Goal: Find specific page/section: Find specific page/section

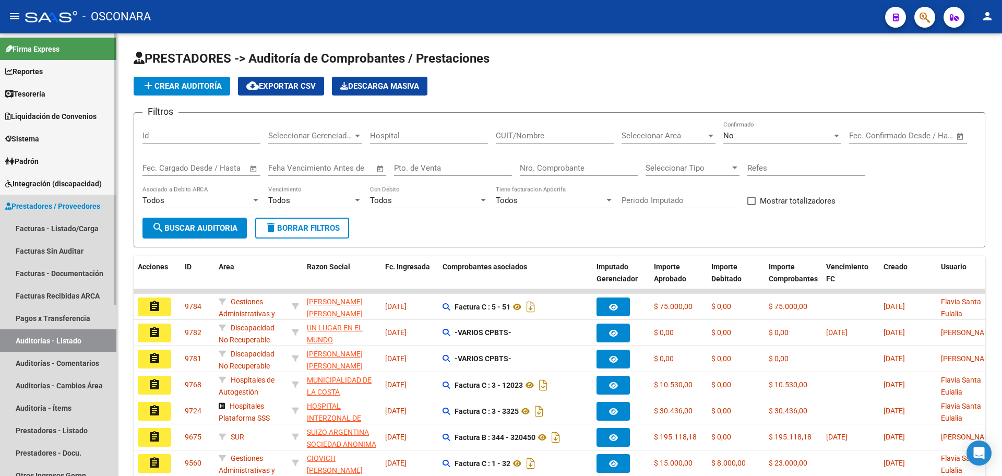
click at [62, 338] on link "Auditorías - Listado" at bounding box center [58, 340] width 116 height 22
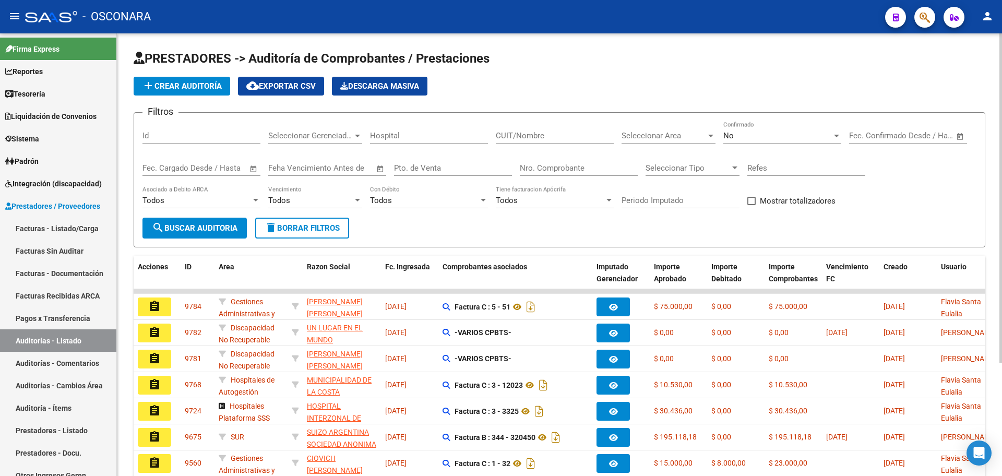
click at [232, 134] on input "Id" at bounding box center [202, 135] width 118 height 9
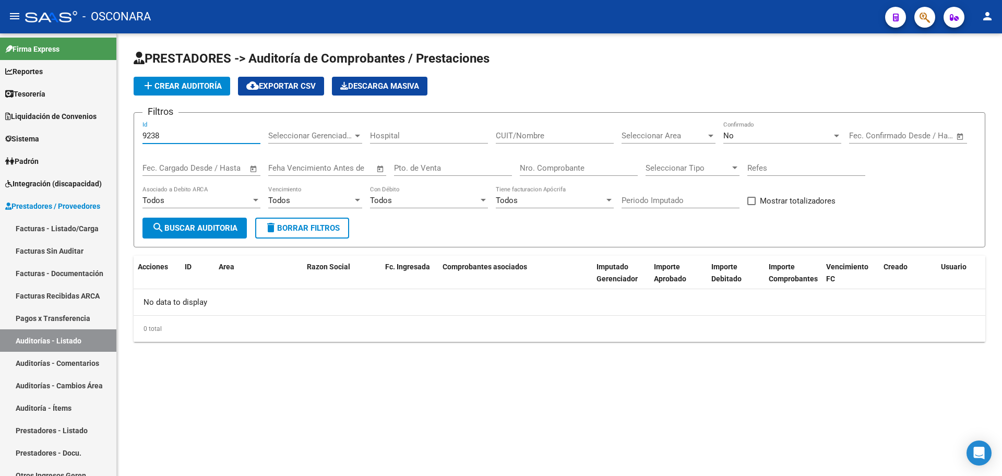
type input "9238"
click at [830, 132] on div "No" at bounding box center [778, 135] width 109 height 9
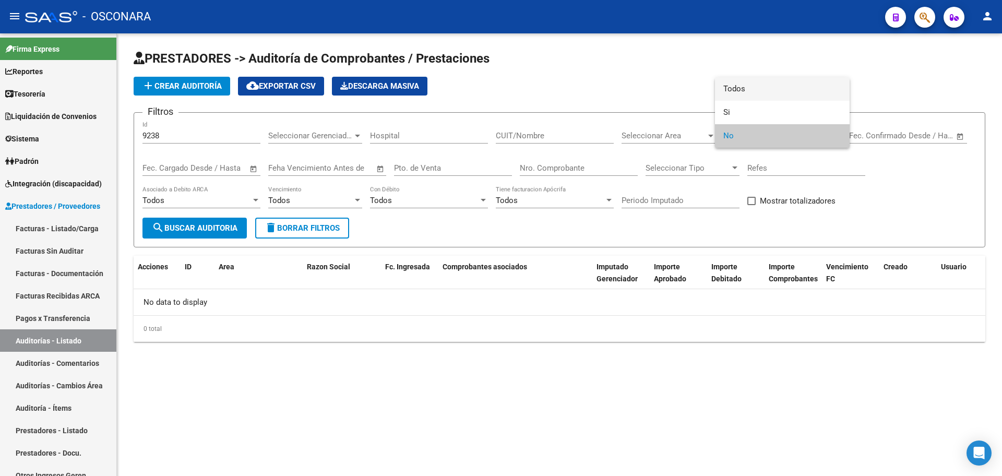
click at [802, 92] on span "Todos" at bounding box center [783, 88] width 118 height 23
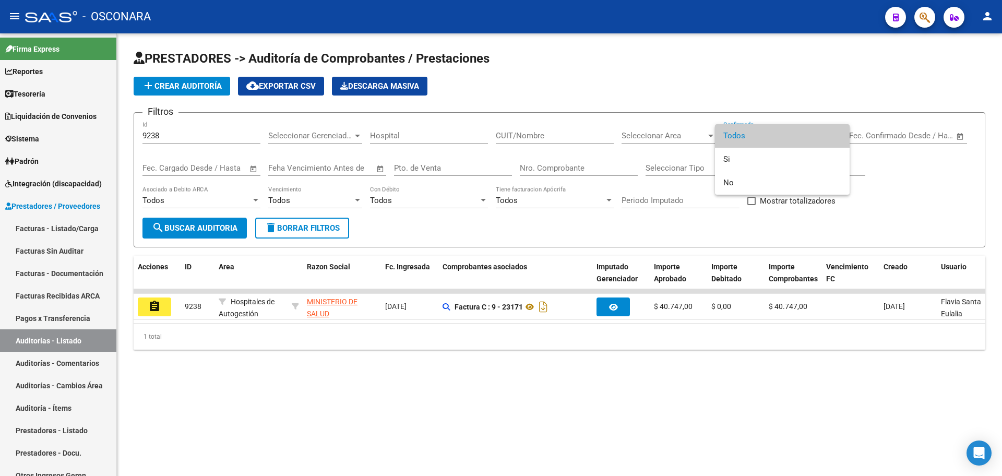
click at [162, 310] on div at bounding box center [501, 238] width 1002 height 476
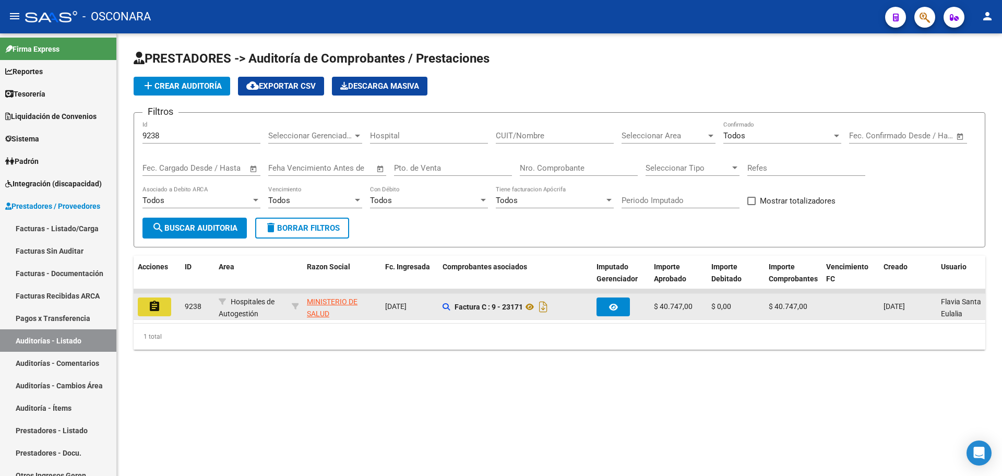
click at [162, 310] on button "assignment" at bounding box center [154, 307] width 33 height 19
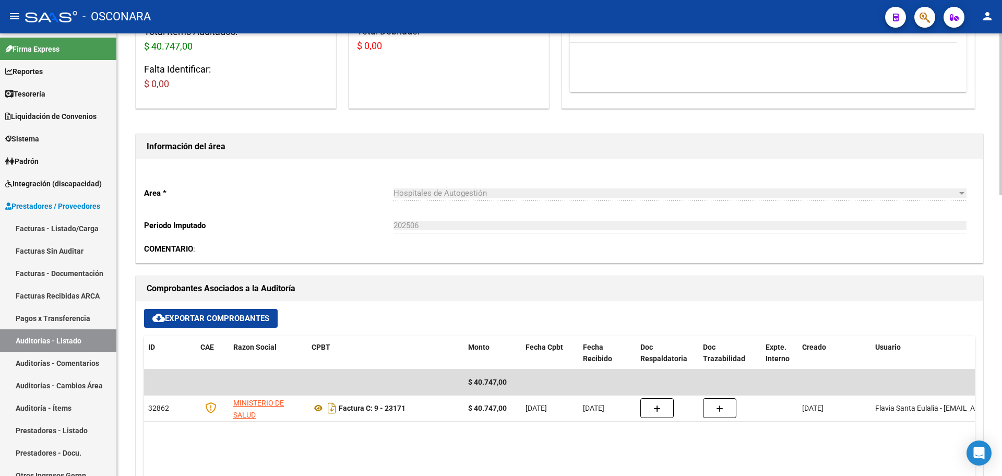
scroll to position [261, 0]
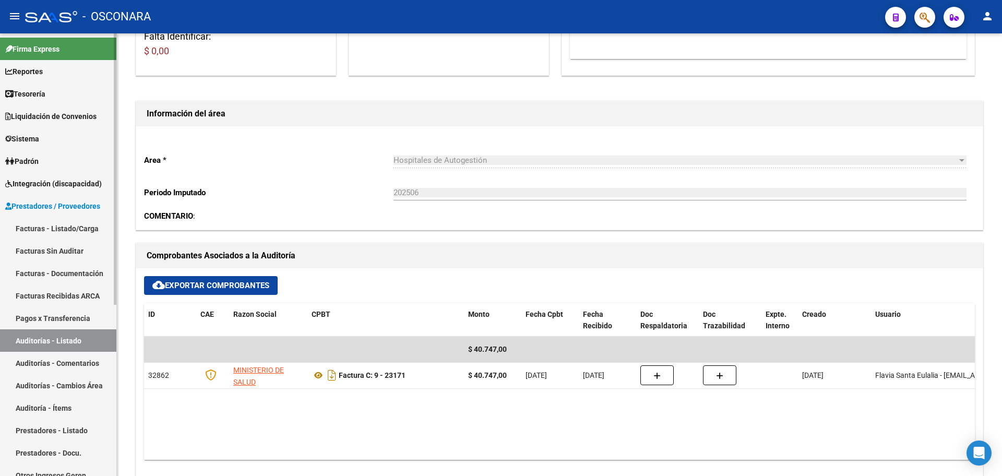
click at [62, 340] on link "Auditorías - Listado" at bounding box center [58, 340] width 116 height 22
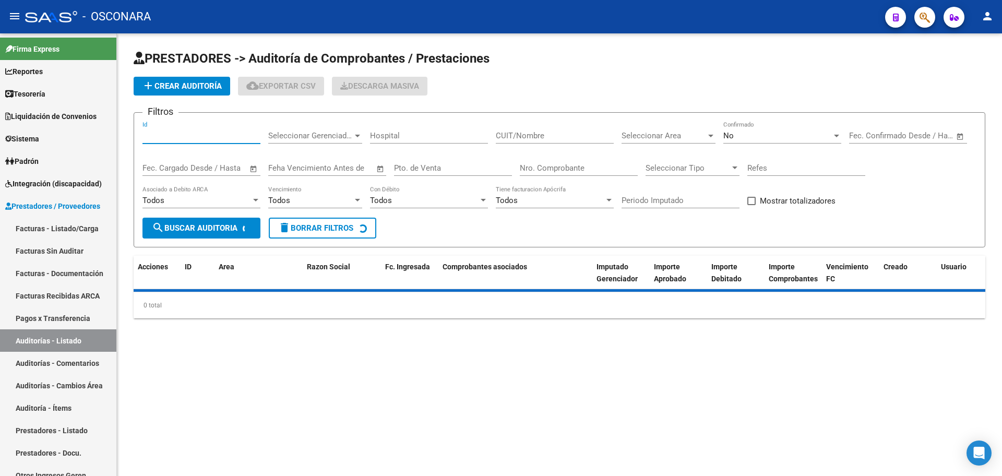
drag, startPoint x: 182, startPoint y: 132, endPoint x: 180, endPoint y: 139, distance: 7.0
click at [182, 135] on input "Id" at bounding box center [202, 135] width 118 height 9
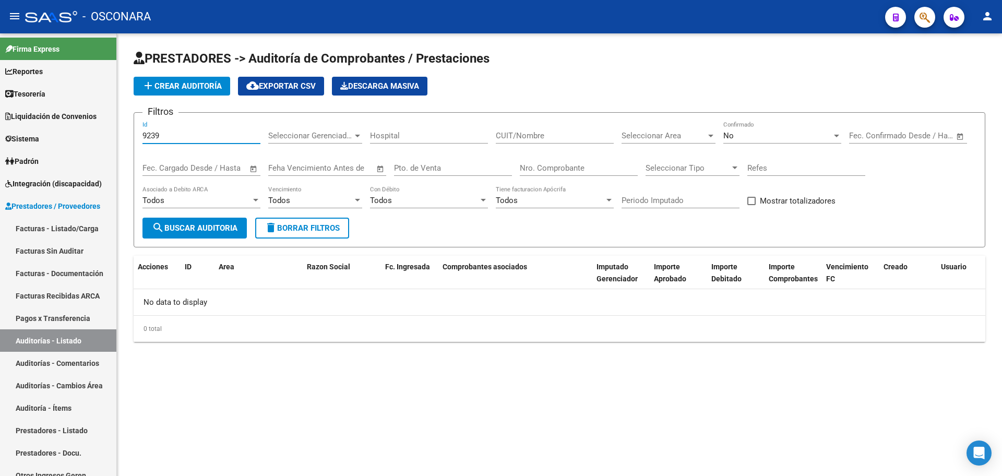
click at [752, 128] on div "No Confirmado" at bounding box center [783, 132] width 118 height 22
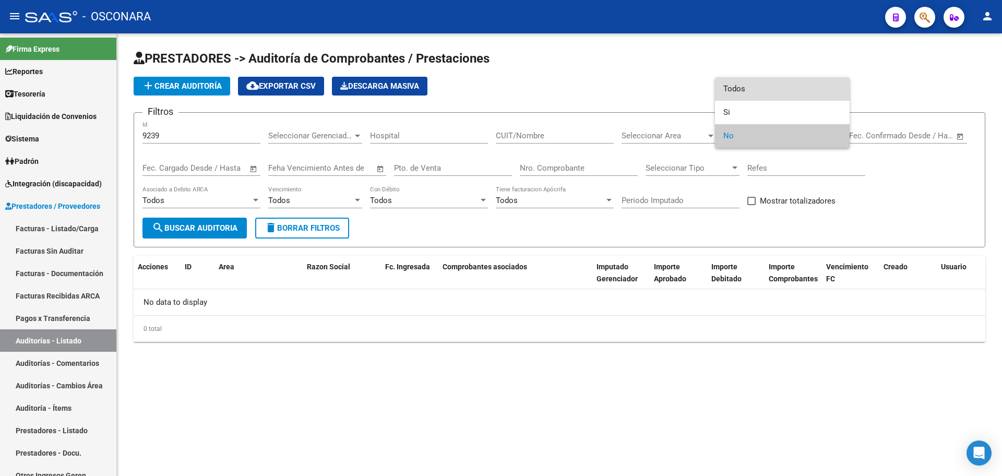
click at [766, 85] on span "Todos" at bounding box center [783, 88] width 118 height 23
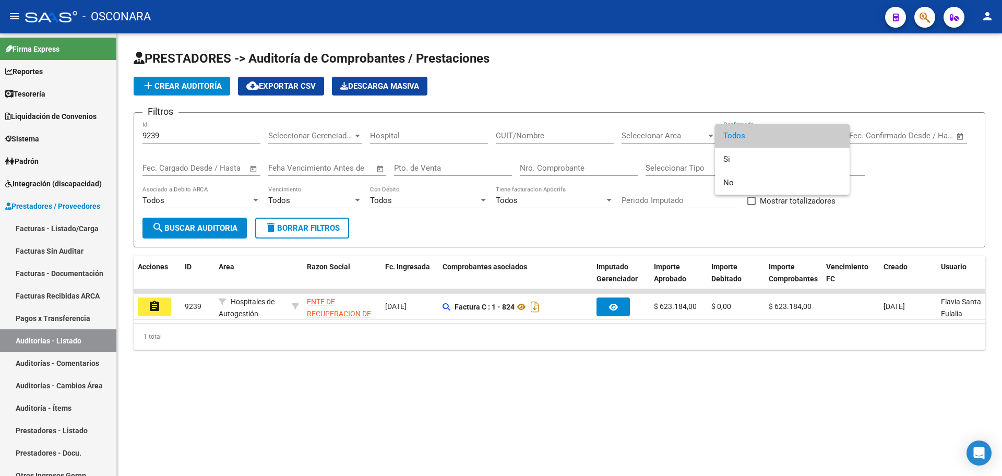
click at [306, 393] on div at bounding box center [501, 238] width 1002 height 476
click at [173, 135] on input "9239" at bounding box center [202, 135] width 118 height 9
click at [209, 132] on input "9241" at bounding box center [202, 135] width 118 height 9
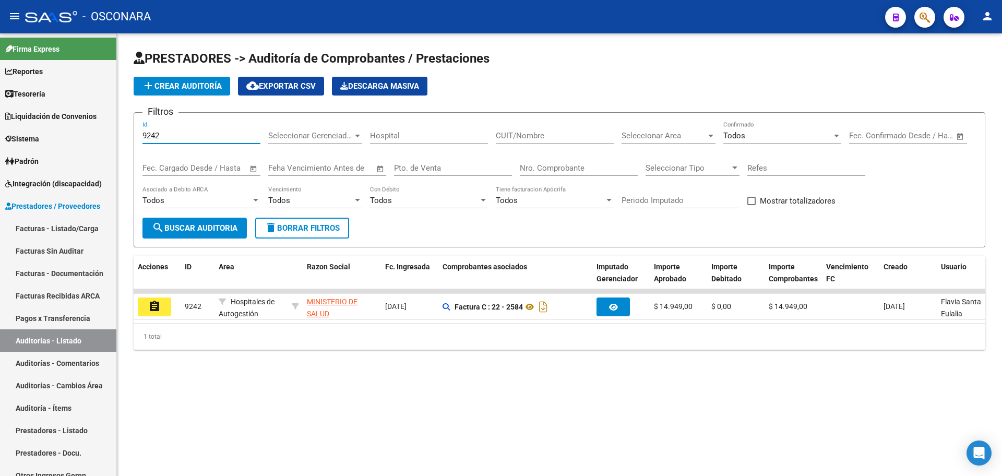
click at [210, 133] on input "9242" at bounding box center [202, 135] width 118 height 9
click at [235, 132] on input "9243" at bounding box center [202, 135] width 118 height 9
click at [177, 135] on input "9244" at bounding box center [202, 135] width 118 height 9
click at [172, 133] on input "9245" at bounding box center [202, 135] width 118 height 9
click at [207, 130] on div "9245 Id" at bounding box center [202, 132] width 118 height 22
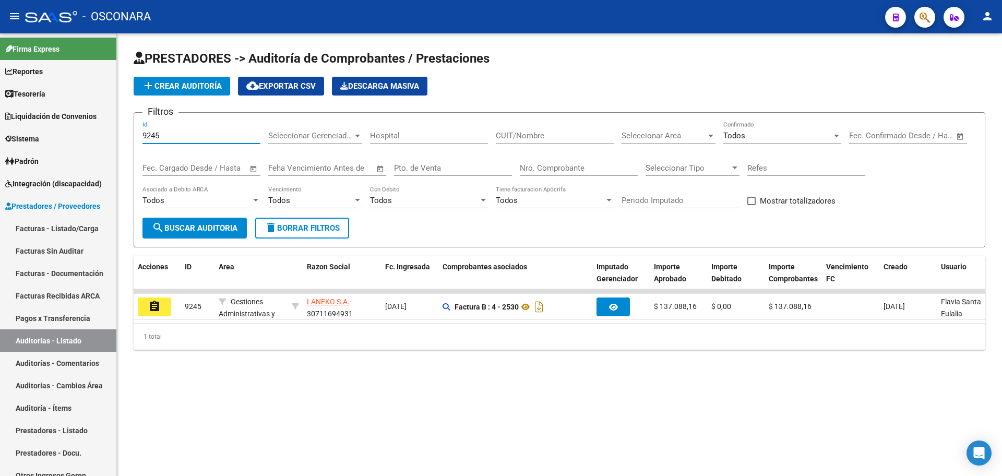
click at [189, 138] on input "9245" at bounding box center [202, 135] width 118 height 9
click at [209, 138] on input "9246" at bounding box center [202, 135] width 118 height 9
click at [204, 139] on div "9247 Id" at bounding box center [202, 132] width 118 height 22
click at [199, 132] on input "9247" at bounding box center [202, 135] width 118 height 9
click at [198, 136] on input "9248" at bounding box center [202, 135] width 118 height 9
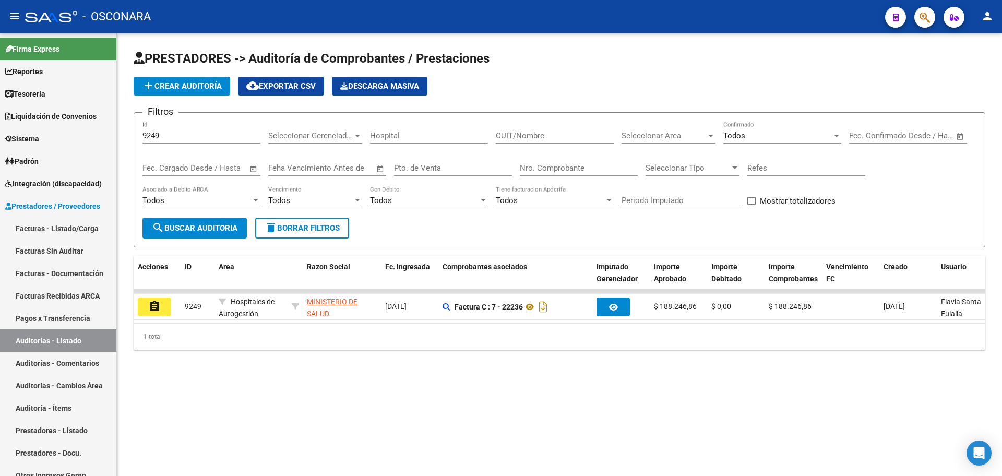
click at [192, 136] on input "9249" at bounding box center [202, 135] width 118 height 9
click at [171, 138] on input "9250" at bounding box center [202, 135] width 118 height 9
click at [195, 130] on div "9251 Id" at bounding box center [202, 132] width 118 height 22
click at [194, 135] on input "9251" at bounding box center [202, 135] width 118 height 9
click at [224, 137] on input "9293" at bounding box center [202, 135] width 118 height 9
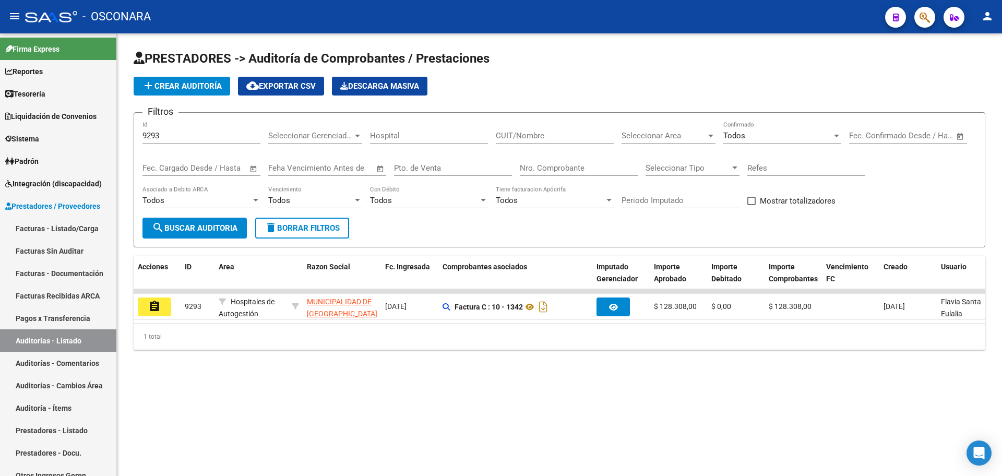
drag, startPoint x: 574, startPoint y: 321, endPoint x: 623, endPoint y: 330, distance: 49.9
click at [632, 323] on datatable-body "assignment 9293 Hospitales de Autogestión MUNICIPALIDAD DE [GEOGRAPHIC_DATA] - …" at bounding box center [560, 306] width 852 height 34
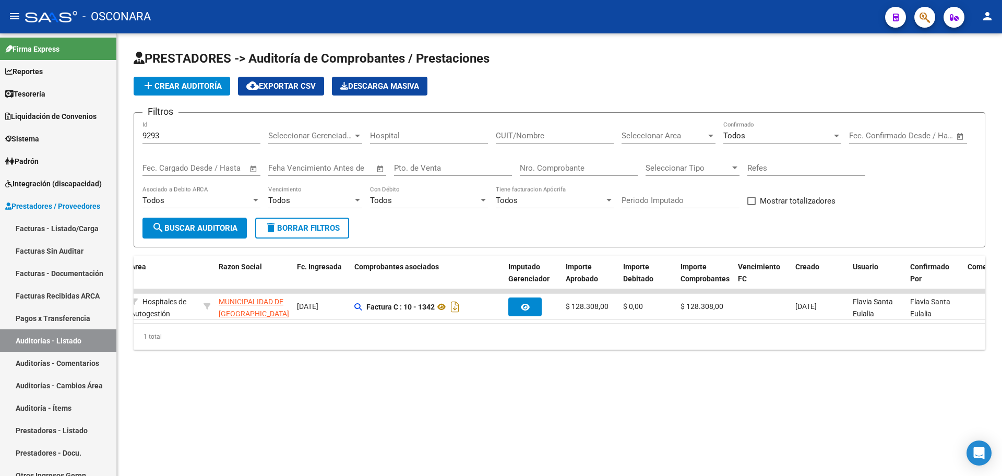
scroll to position [0, 91]
click at [196, 133] on input "9293" at bounding box center [202, 135] width 118 height 9
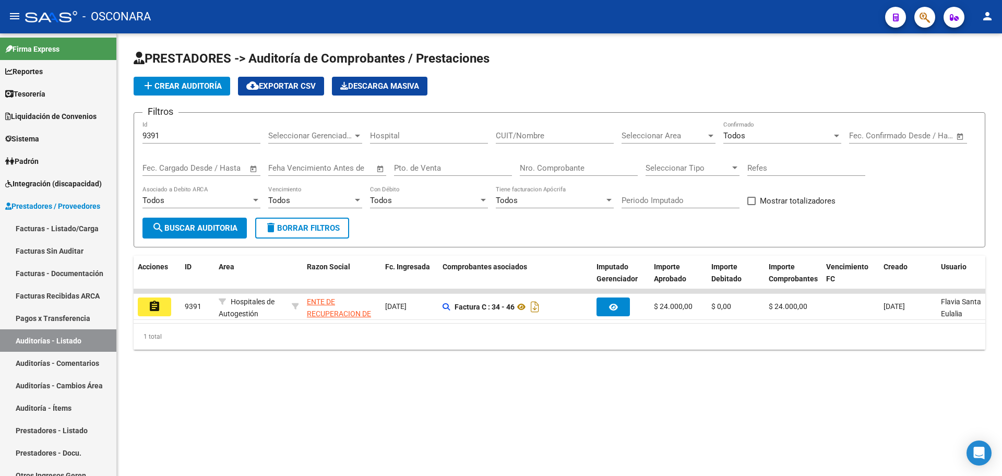
click at [171, 135] on input "9391" at bounding box center [202, 135] width 118 height 9
click at [168, 139] on input "9392" at bounding box center [202, 135] width 118 height 9
click at [199, 133] on input "9394" at bounding box center [202, 135] width 118 height 9
click at [215, 129] on div "9397 Id" at bounding box center [202, 132] width 118 height 22
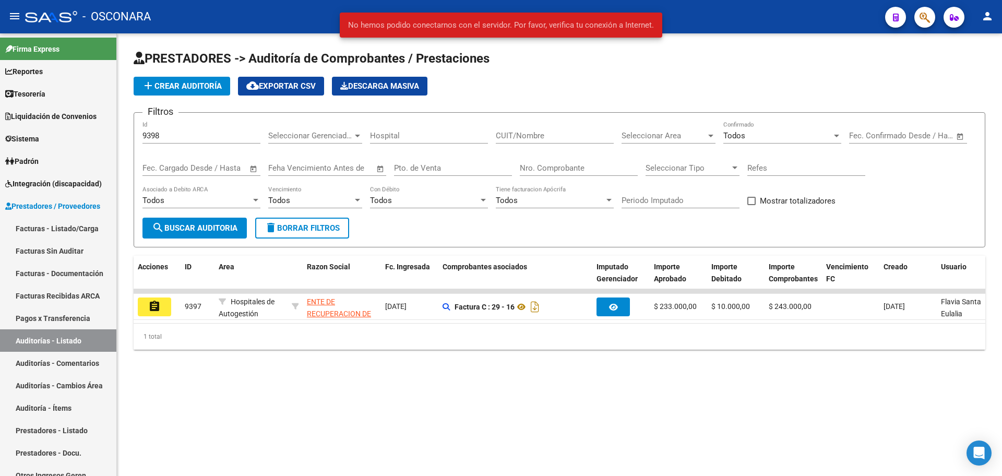
click at [218, 128] on div "9398 Id" at bounding box center [202, 132] width 118 height 22
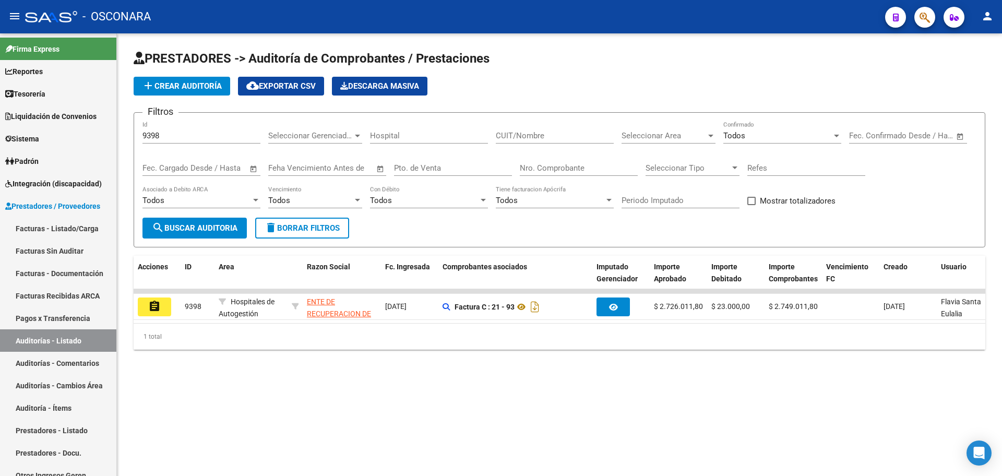
click at [213, 132] on input "9398" at bounding box center [202, 135] width 118 height 9
drag, startPoint x: 179, startPoint y: 137, endPoint x: 0, endPoint y: 67, distance: 191.7
click at [0, 67] on mat-sidenav-container "Firma Express Reportes Tablero de Control Ingresos Percibidos Análisis de todos…" at bounding box center [501, 254] width 1002 height 443
click at [196, 137] on input "9401" at bounding box center [202, 135] width 118 height 9
click at [202, 134] on input "9402" at bounding box center [202, 135] width 118 height 9
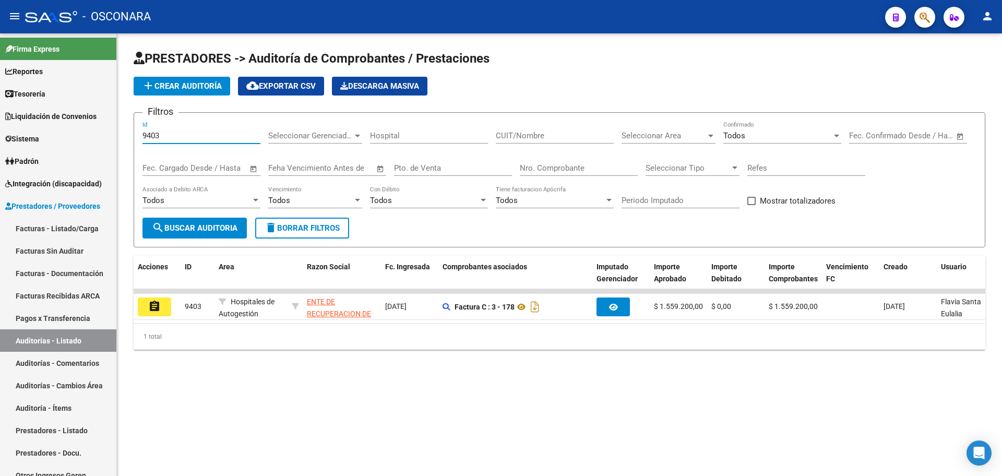
click at [227, 134] on input "9403" at bounding box center [202, 135] width 118 height 9
click at [186, 137] on input "9404" at bounding box center [202, 135] width 118 height 9
click at [217, 137] on input "9405" at bounding box center [202, 135] width 118 height 9
click at [192, 136] on input "9406" at bounding box center [202, 135] width 118 height 9
click at [218, 137] on input "9407" at bounding box center [202, 135] width 118 height 9
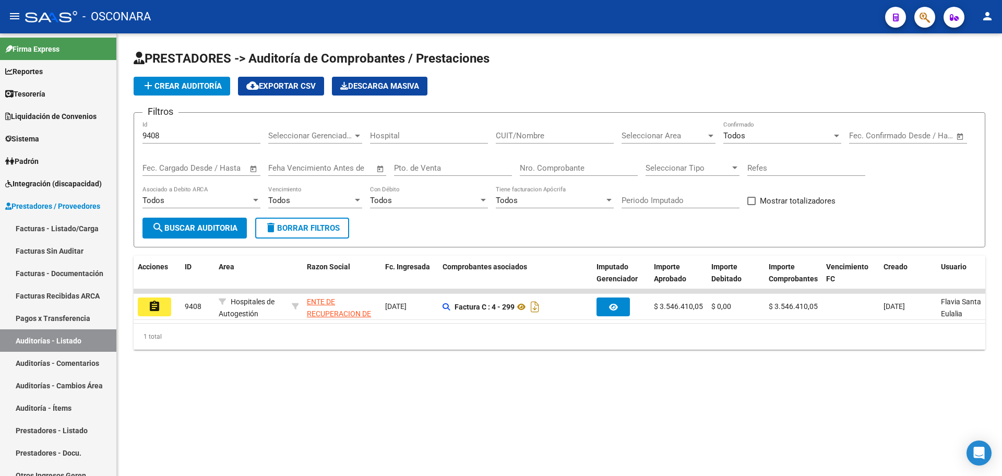
click at [194, 129] on div "9408 Id" at bounding box center [202, 132] width 118 height 22
drag, startPoint x: 197, startPoint y: 135, endPoint x: 167, endPoint y: 129, distance: 30.8
click at [196, 134] on input "9408" at bounding box center [202, 135] width 118 height 9
click at [188, 131] on input "9409" at bounding box center [202, 135] width 118 height 9
click at [231, 133] on input "9411" at bounding box center [202, 135] width 118 height 9
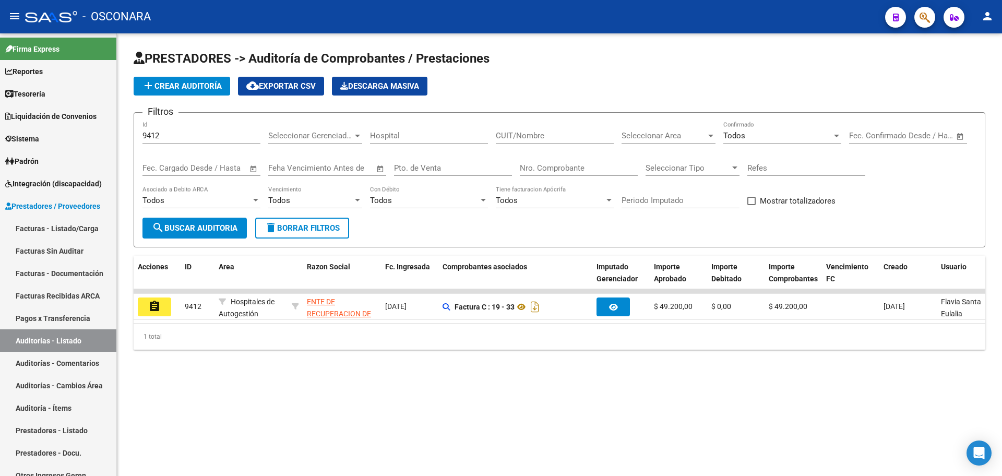
click at [181, 146] on div "9412 Id" at bounding box center [202, 137] width 118 height 32
click at [182, 141] on div "9412 Id" at bounding box center [202, 132] width 118 height 22
click at [180, 137] on input "9412" at bounding box center [202, 135] width 118 height 9
click at [206, 135] on input "9413" at bounding box center [202, 135] width 118 height 9
click at [233, 128] on div "9415 Id" at bounding box center [202, 132] width 118 height 22
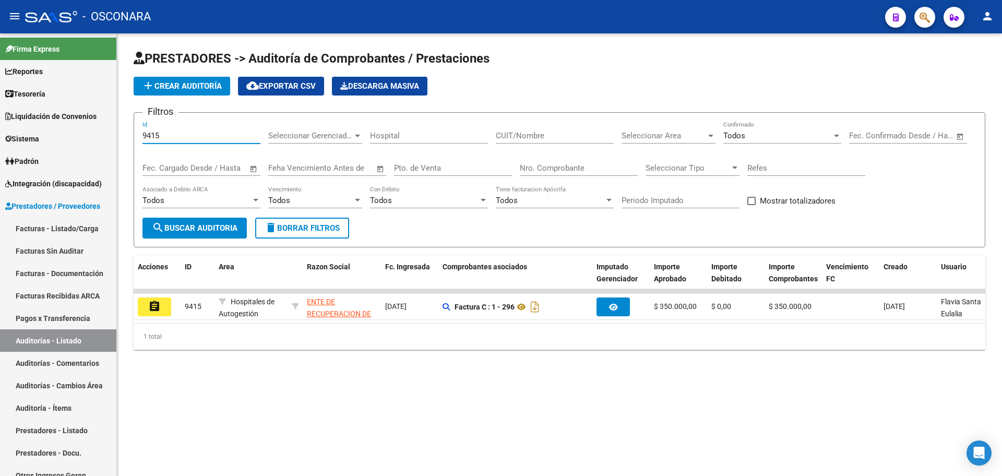
click at [230, 134] on input "9415" at bounding box center [202, 135] width 118 height 9
click at [219, 135] on input "9417" at bounding box center [202, 135] width 118 height 9
click at [211, 131] on input "9418" at bounding box center [202, 135] width 118 height 9
click at [207, 136] on input "9433" at bounding box center [202, 135] width 118 height 9
type input "9434"
